Goal: Task Accomplishment & Management: Complete application form

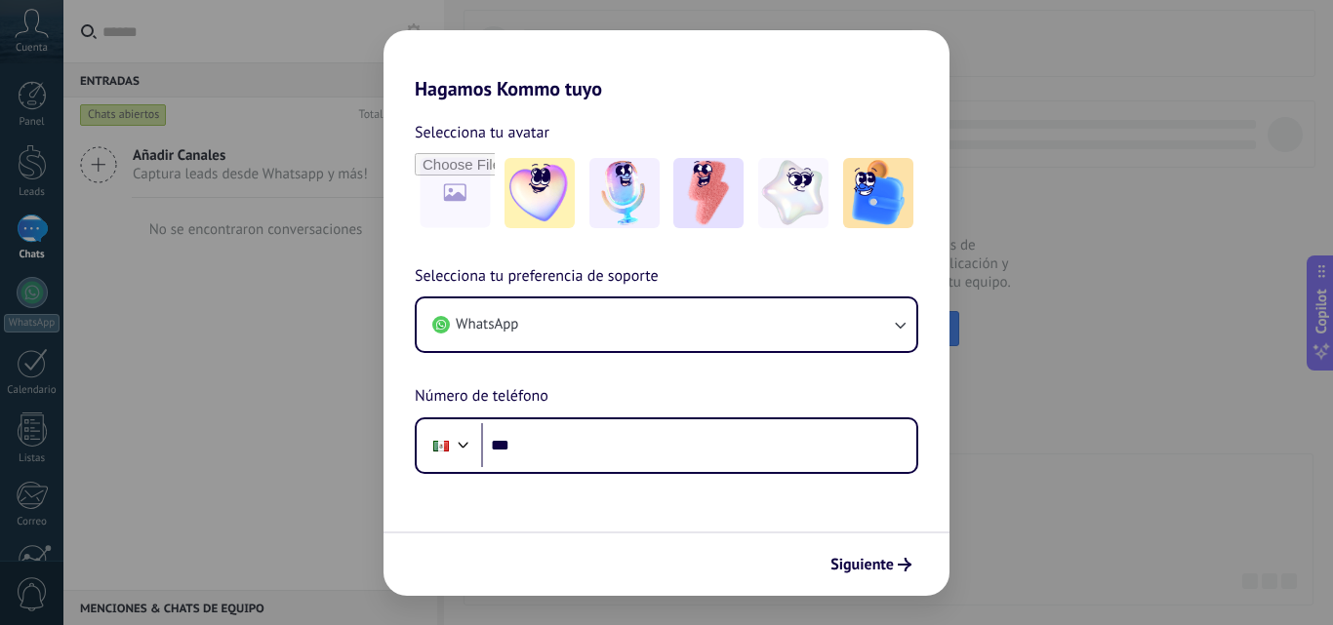
click at [980, 133] on div "Hagamos Kommo tuyo Selecciona tu avatar Selecciona tu preferencia de soporte Wh…" at bounding box center [666, 312] width 1333 height 625
drag, startPoint x: 915, startPoint y: 65, endPoint x: 440, endPoint y: 60, distance: 475.1
click at [915, 65] on h2 "Hagamos Kommo tuyo" at bounding box center [666, 65] width 566 height 70
click at [274, 371] on div "Hagamos Kommo tuyo Selecciona tu avatar Selecciona tu preferencia de soporte Wh…" at bounding box center [666, 312] width 1333 height 625
click at [1054, 362] on div "Hagamos Kommo tuyo Selecciona tu avatar Selecciona tu preferencia de soporte Wh…" at bounding box center [666, 312] width 1333 height 625
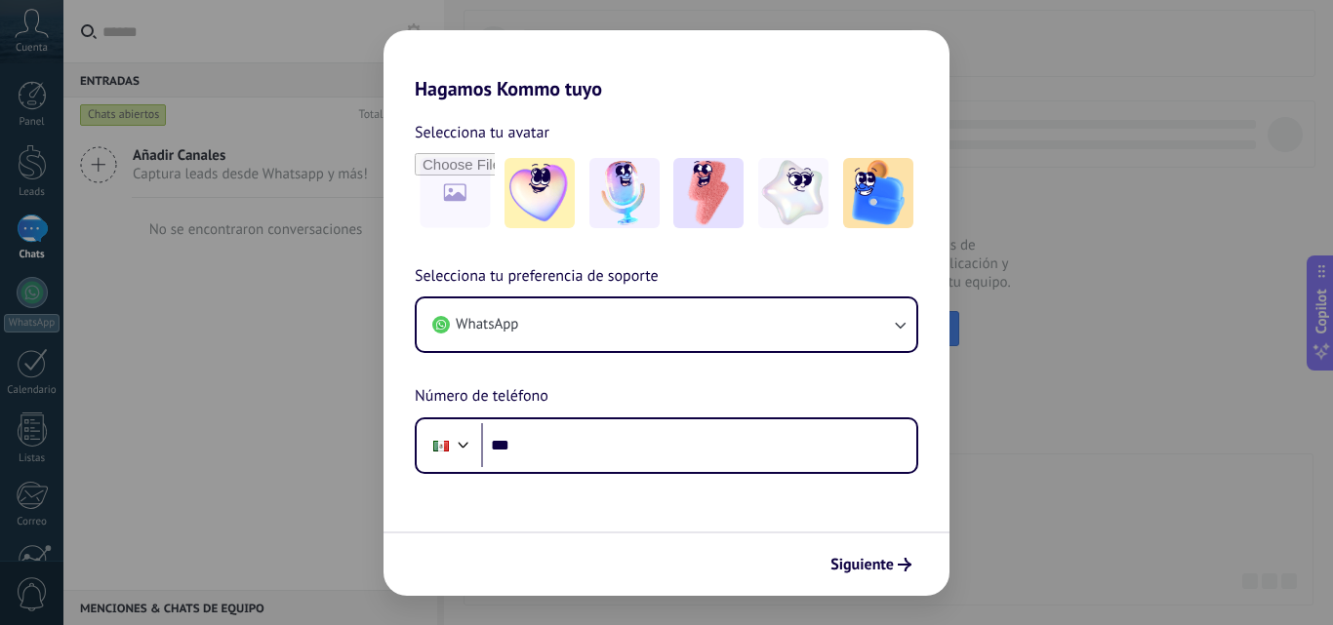
click at [1119, 305] on div "Hagamos Kommo tuyo Selecciona tu avatar Selecciona tu preferencia de soporte Wh…" at bounding box center [666, 312] width 1333 height 625
click at [921, 31] on h2 "Hagamos Kommo tuyo" at bounding box center [666, 65] width 566 height 70
click at [1052, 81] on div "Hagamos Kommo tuyo Selecciona tu avatar Selecciona tu preferencia de soporte Wh…" at bounding box center [666, 312] width 1333 height 625
click at [540, 4] on div "Hagamos Kommo tuyo Selecciona tu avatar Selecciona tu preferencia de soporte Wh…" at bounding box center [666, 312] width 1333 height 625
click at [504, 1] on div "Hagamos Kommo tuyo Selecciona tu avatar Selecciona tu preferencia de soporte Wh…" at bounding box center [666, 312] width 1333 height 625
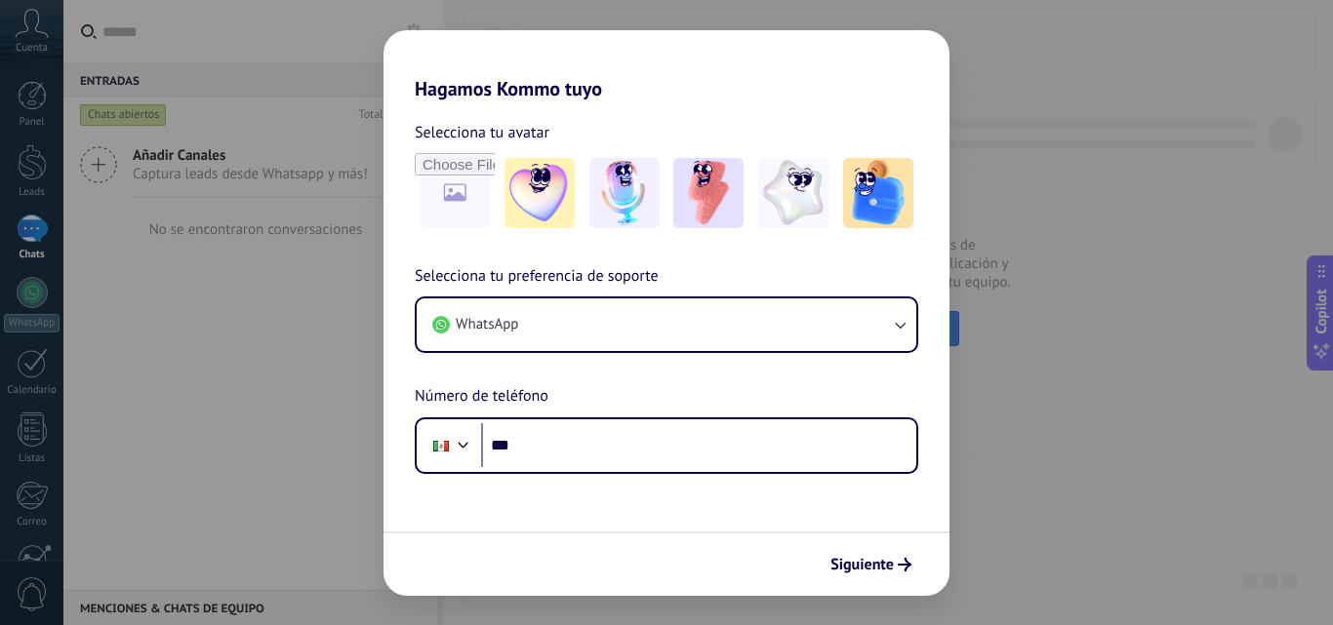
click at [1080, 223] on div "Hagamos Kommo tuyo Selecciona tu avatar Selecciona tu preferencia de soporte Wh…" at bounding box center [666, 312] width 1333 height 625
click at [1138, 252] on div "Hagamos Kommo tuyo Selecciona tu avatar Selecciona tu preferencia de soporte Wh…" at bounding box center [666, 312] width 1333 height 625
click at [1073, 287] on div "Hagamos Kommo tuyo Selecciona tu avatar Selecciona tu preferencia de soporte Wh…" at bounding box center [666, 312] width 1333 height 625
click at [922, 43] on h2 "Hagamos Kommo tuyo" at bounding box center [666, 65] width 566 height 70
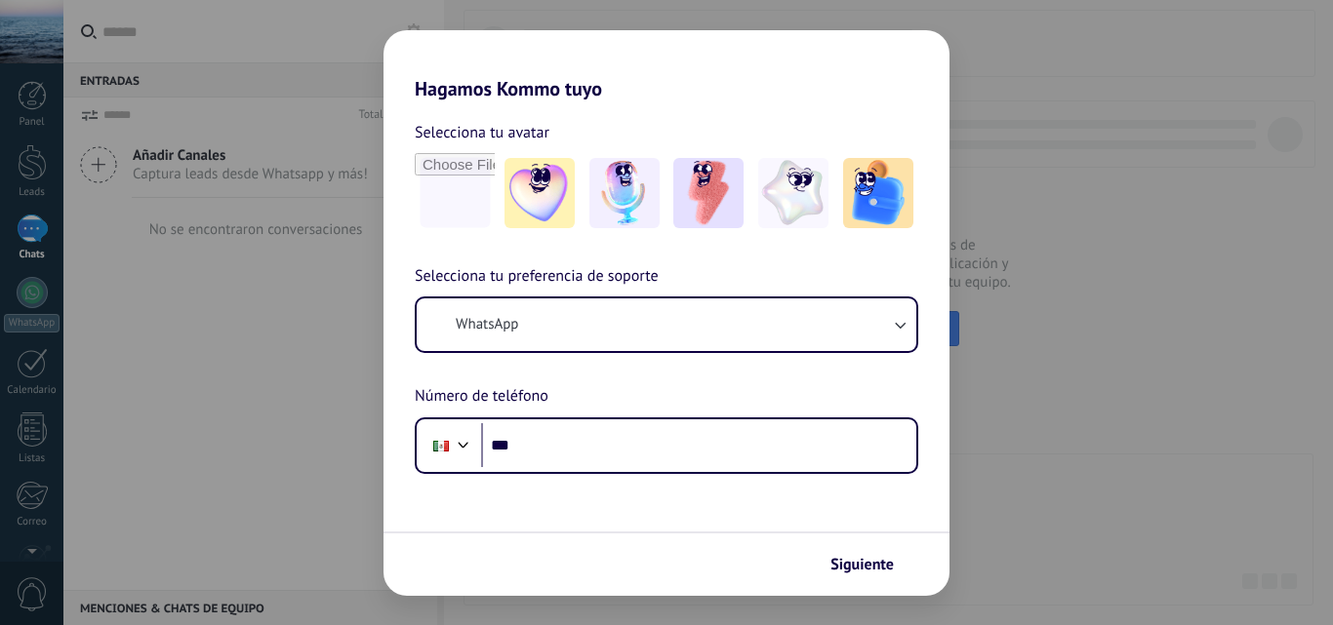
click at [33, 229] on div "Hagamos Kommo tuyo Selecciona tu avatar Selecciona tu preferencia de soporte Wh…" at bounding box center [666, 312] width 1333 height 625
click at [332, 351] on div "Hagamos Kommo tuyo Selecciona tu avatar Selecciona tu preferencia de soporte Wh…" at bounding box center [666, 312] width 1333 height 625
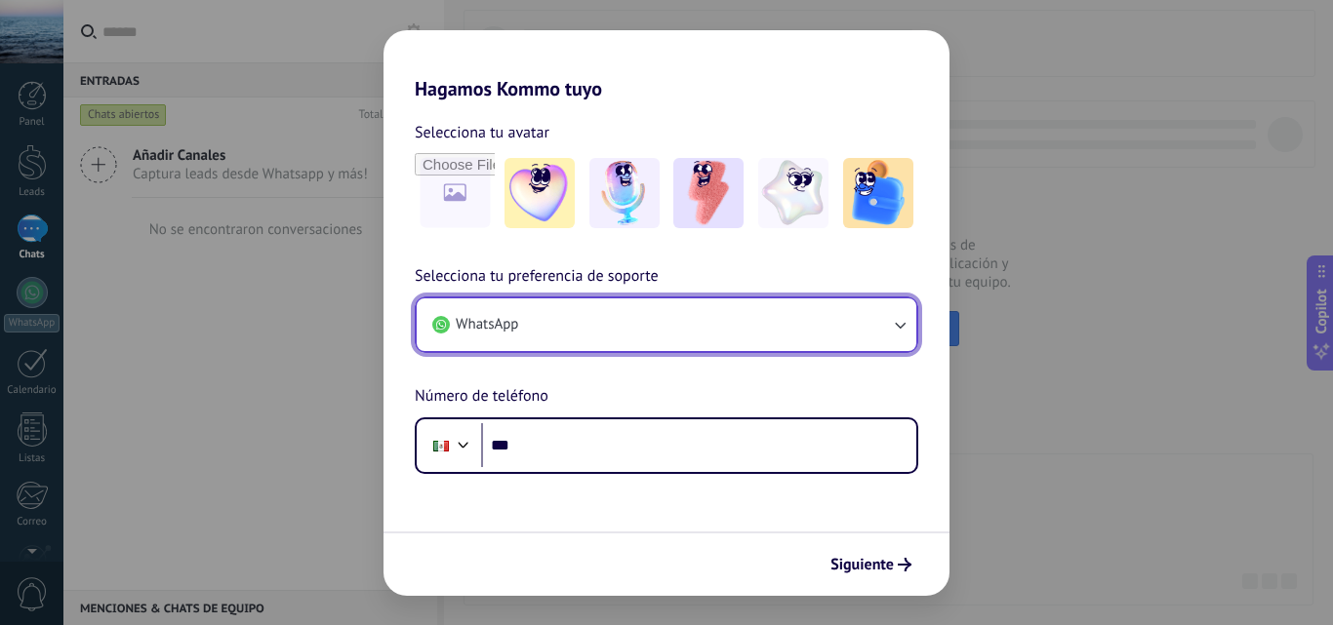
click at [900, 327] on icon "button" at bounding box center [900, 325] width 20 height 20
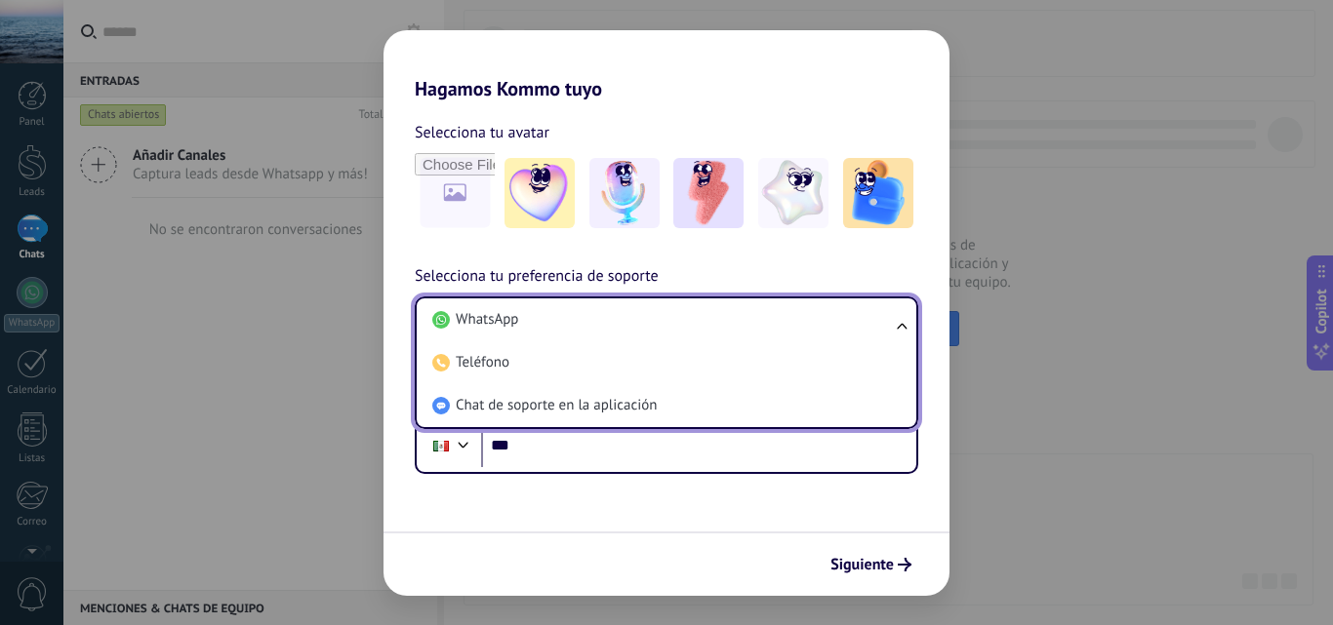
click at [900, 326] on ul "WhatsApp Teléfono Chat de soporte en la aplicación" at bounding box center [666, 363] width 503 height 133
click at [1040, 418] on div "Hagamos Kommo tuyo Selecciona tu avatar Selecciona tu preferencia de soporte Wh…" at bounding box center [666, 312] width 1333 height 625
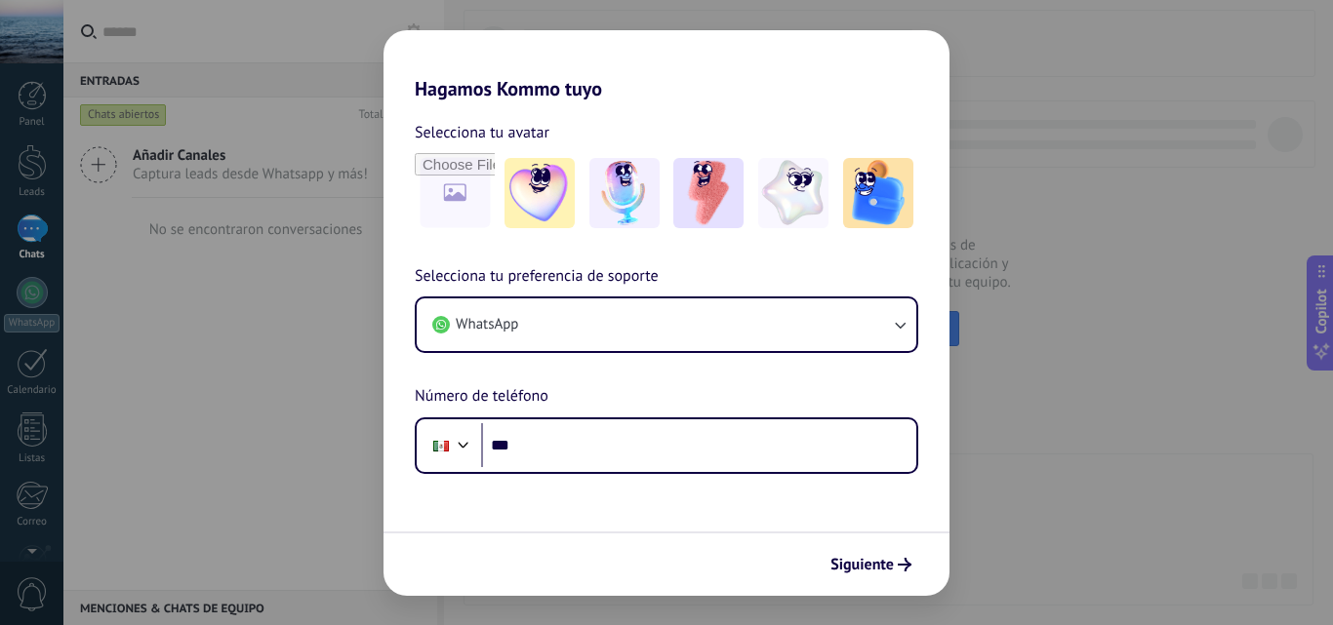
click at [246, 284] on div "Hagamos Kommo tuyo Selecciona tu avatar Selecciona tu preferencia de soporte Wh…" at bounding box center [666, 312] width 1333 height 625
click at [555, 105] on div "Selecciona tu avatar Selecciona tu preferencia de soporte WhatsApp Número de te…" at bounding box center [666, 287] width 566 height 374
click at [544, 180] on img at bounding box center [539, 193] width 70 height 70
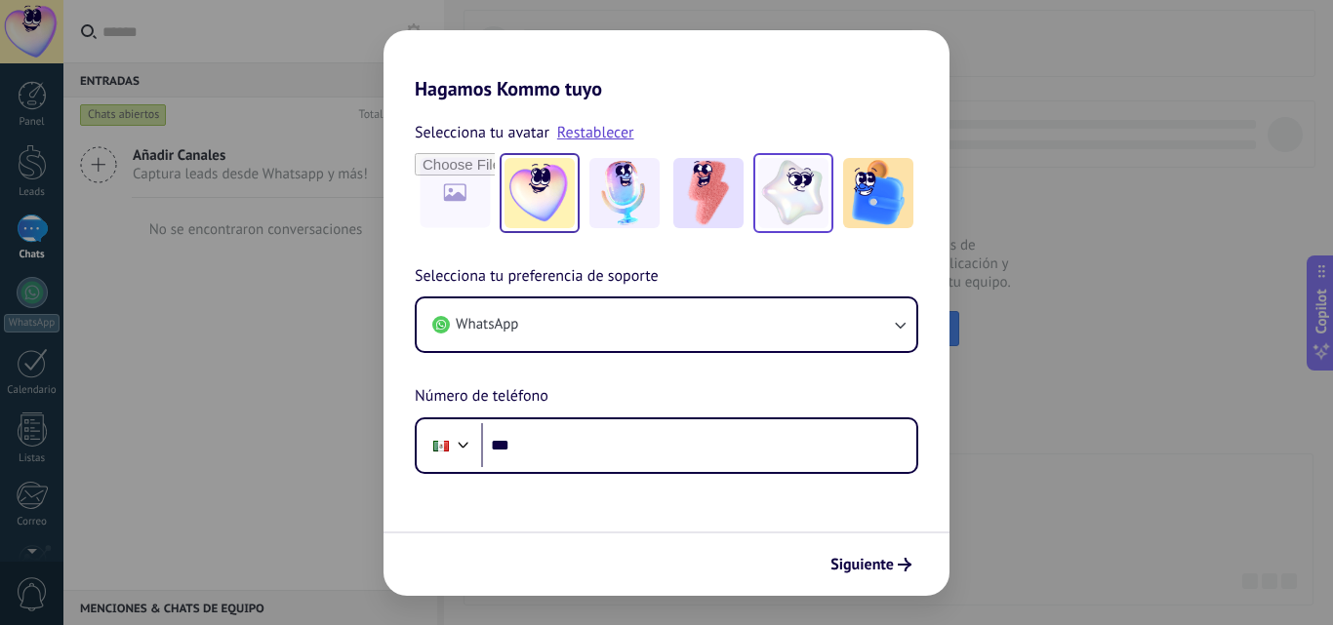
click at [824, 197] on img at bounding box center [793, 193] width 70 height 70
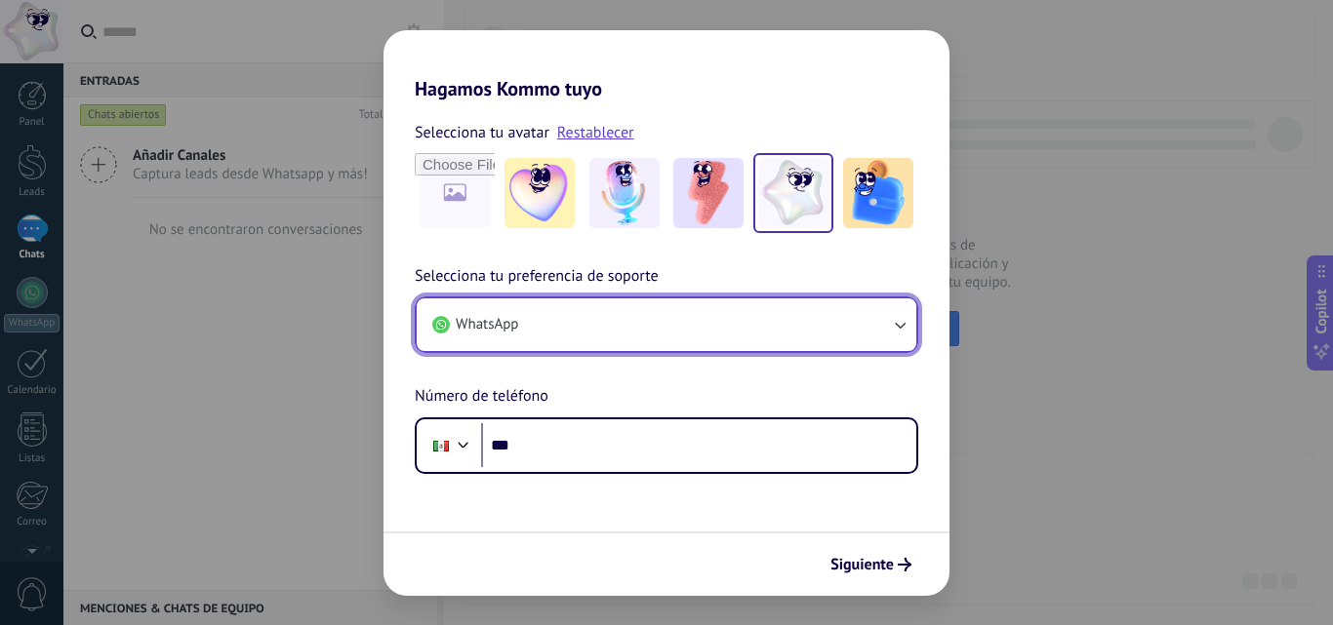
click at [538, 318] on button "WhatsApp" at bounding box center [667, 325] width 500 height 53
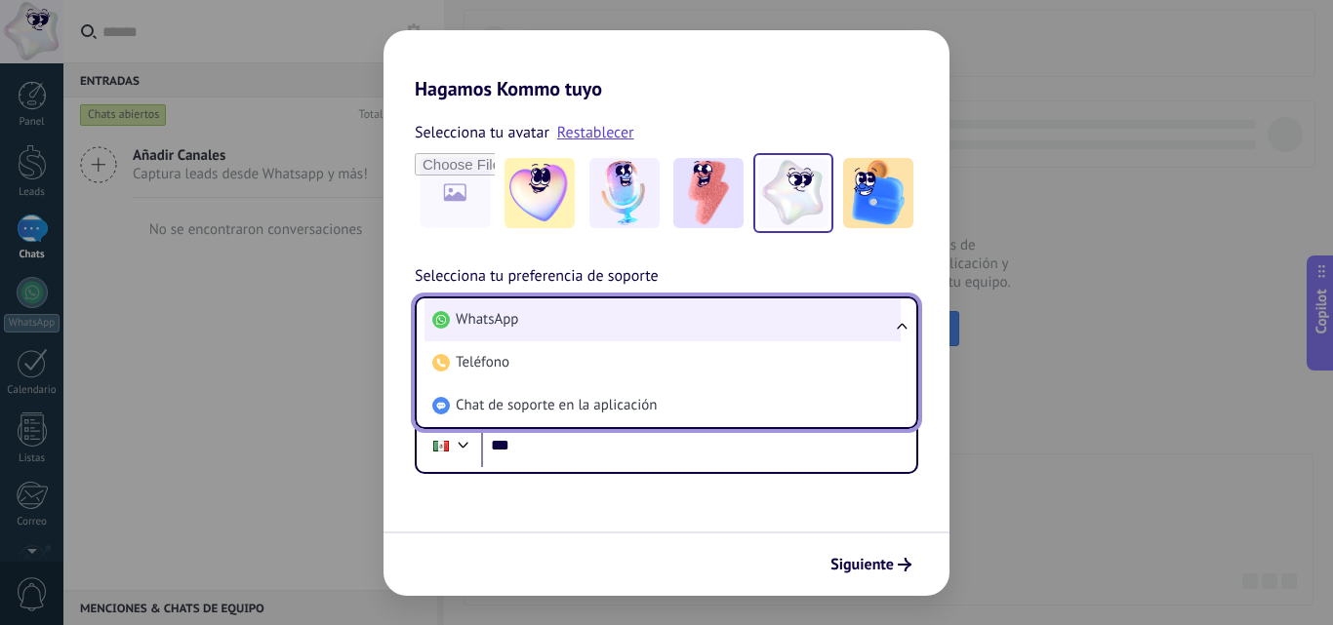
click at [495, 319] on span "WhatsApp" at bounding box center [487, 320] width 62 height 20
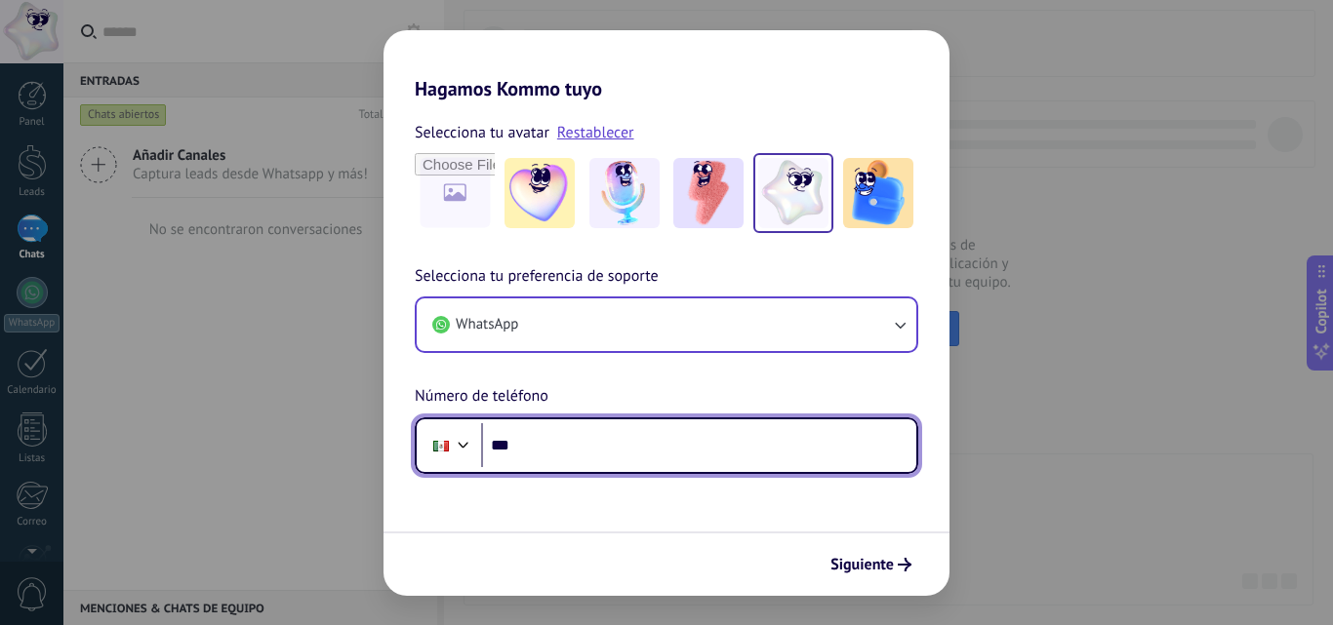
click at [512, 437] on input "***" at bounding box center [698, 445] width 435 height 45
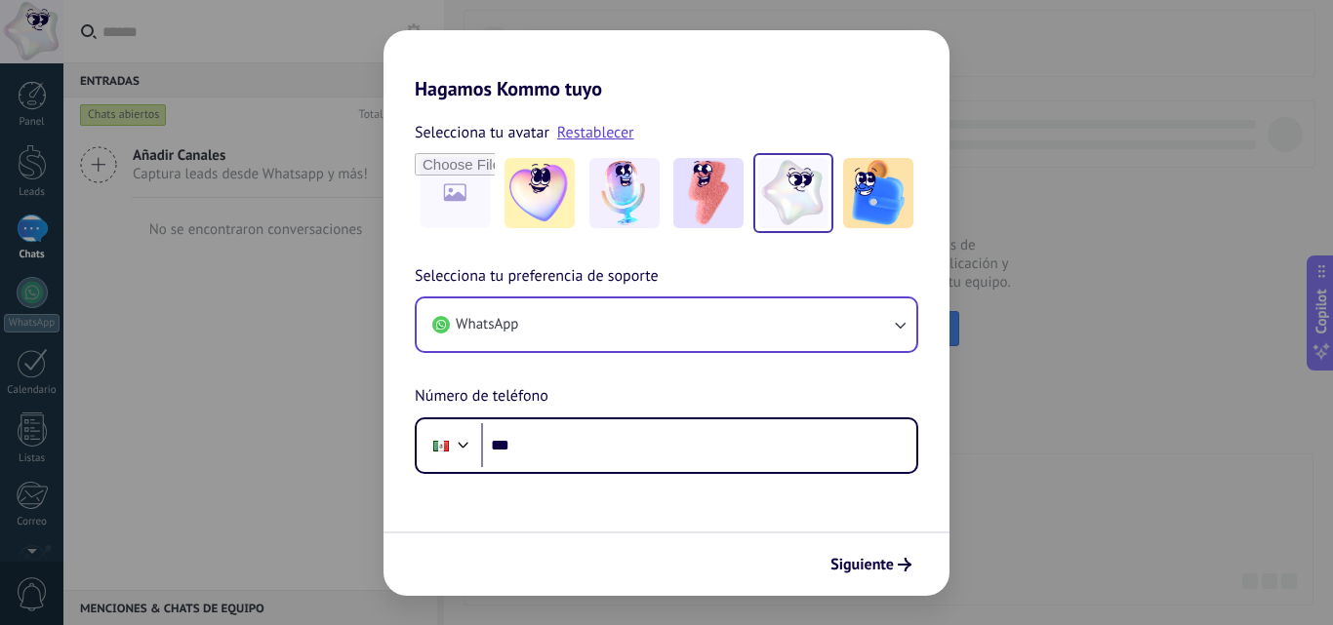
click at [354, 460] on div "Hagamos Kommo tuyo Selecciona tu avatar Restablecer Selecciona tu preferencia d…" at bounding box center [666, 312] width 1333 height 625
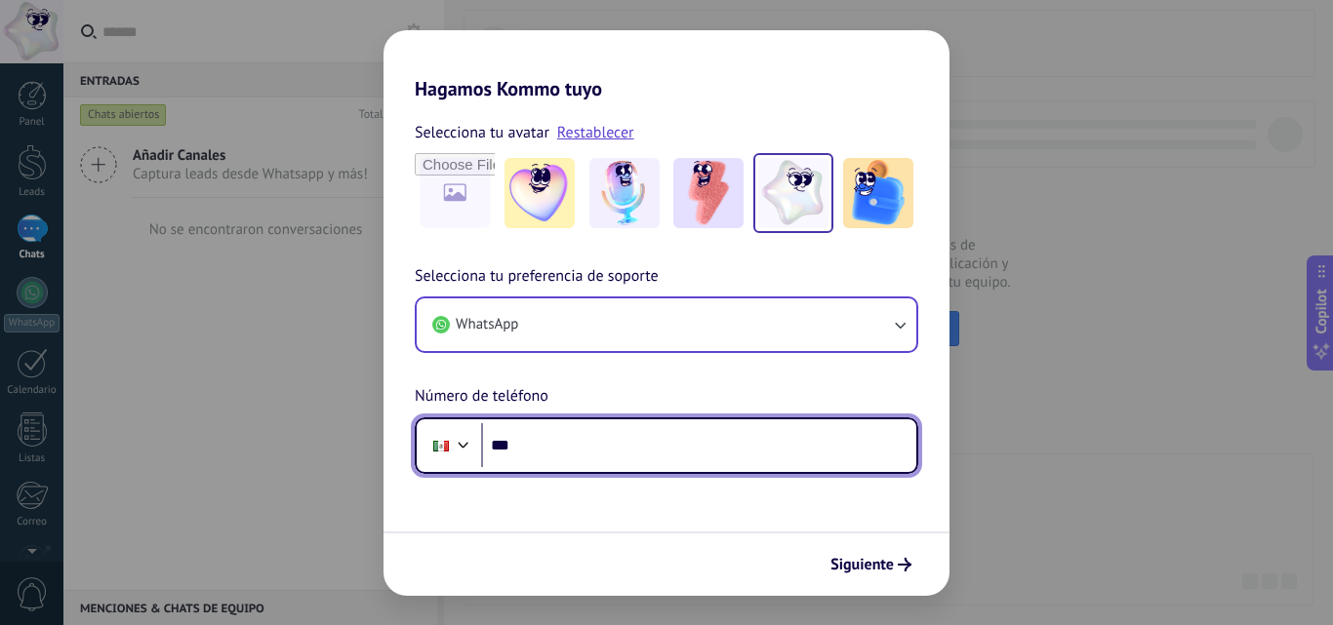
click at [571, 441] on input "***" at bounding box center [698, 445] width 435 height 45
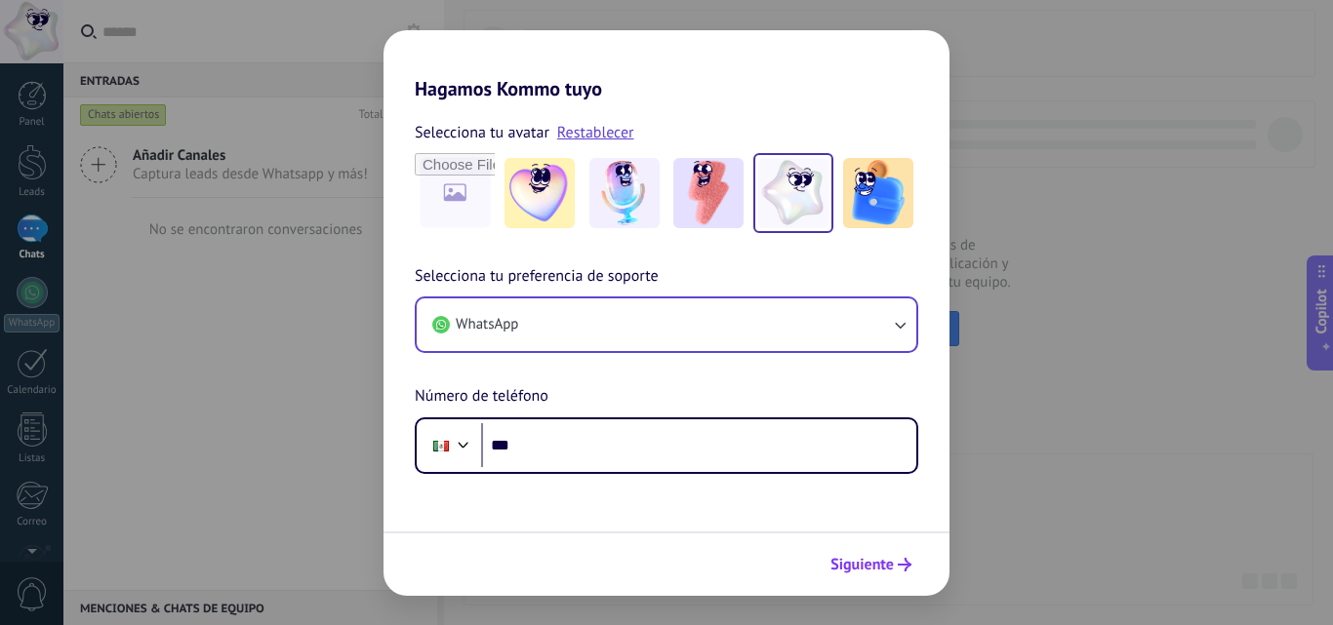
click at [853, 567] on span "Siguiente" at bounding box center [861, 565] width 63 height 14
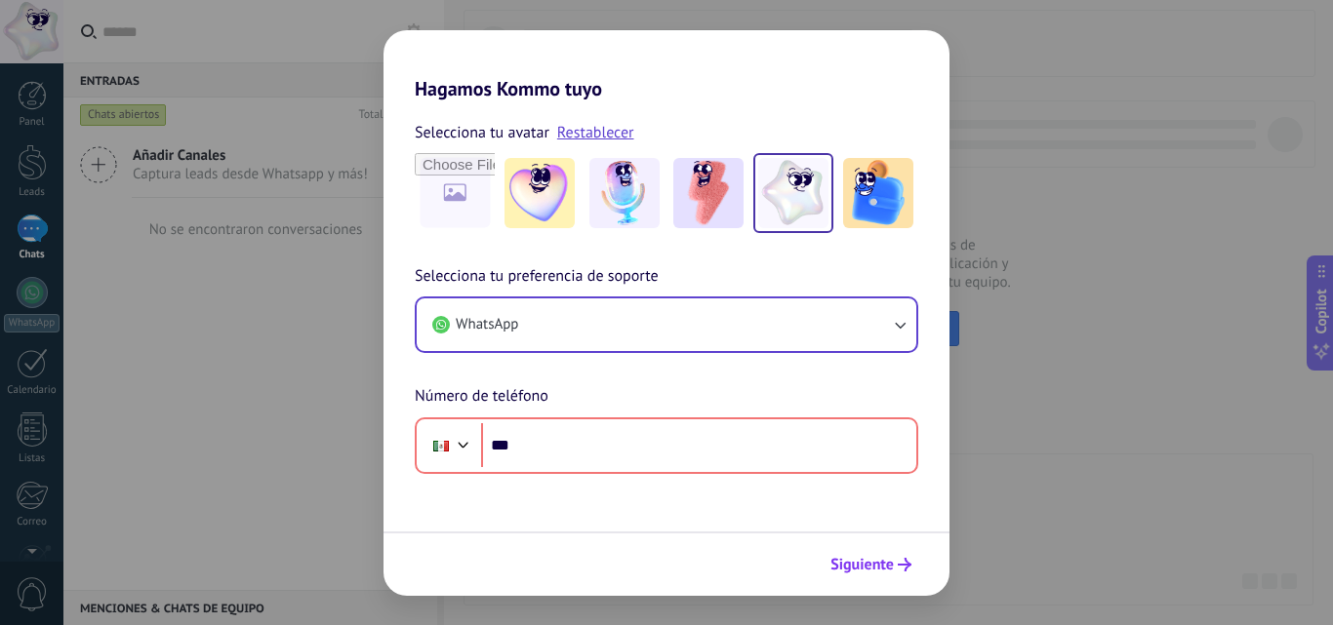
click at [853, 567] on span "Siguiente" at bounding box center [861, 565] width 63 height 14
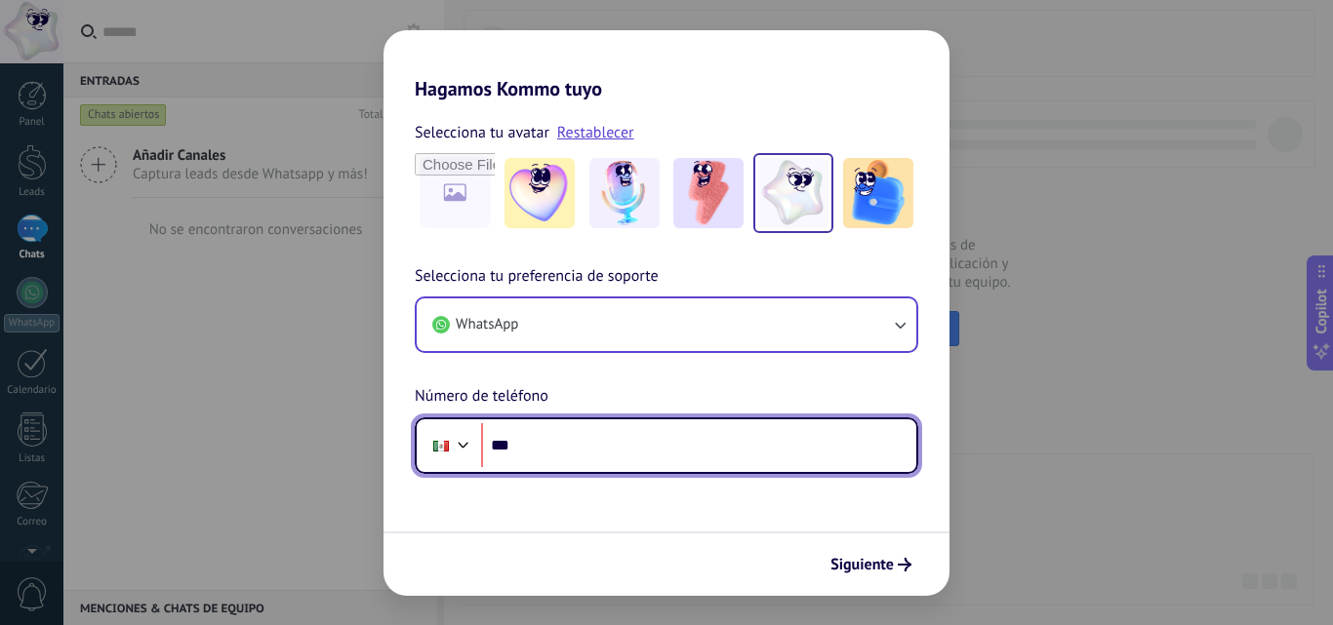
click at [568, 447] on input "***" at bounding box center [698, 445] width 435 height 45
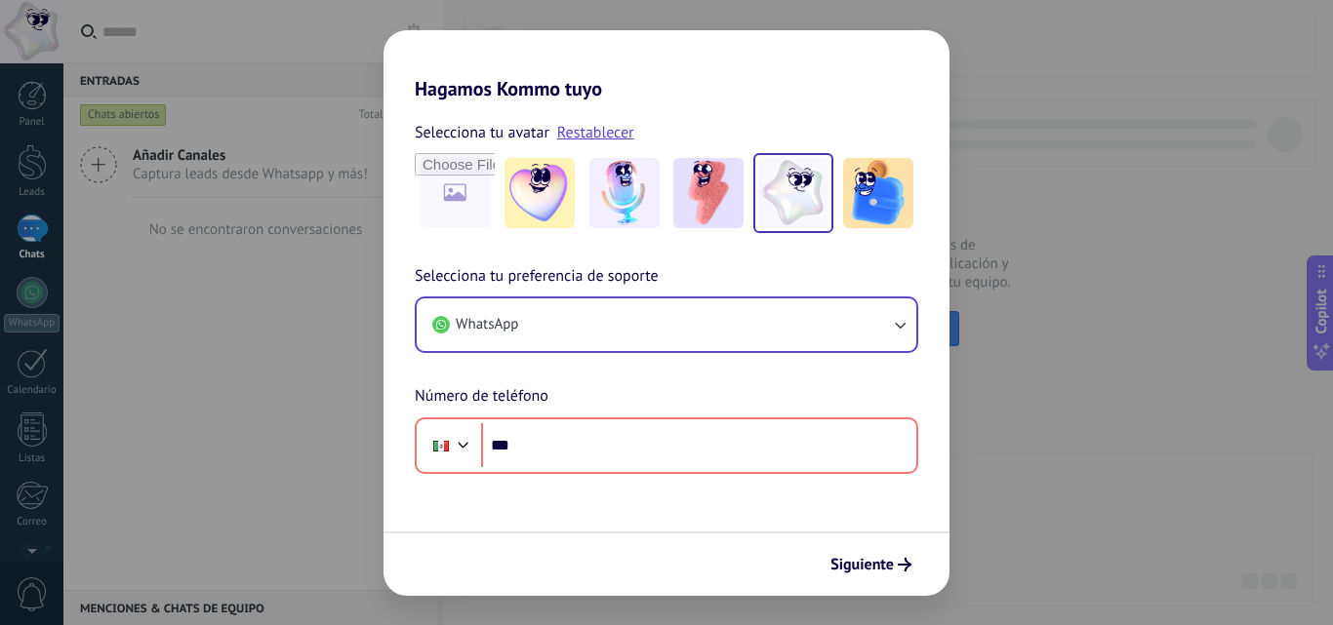
click at [277, 391] on div "Hagamos Kommo tuyo Selecciona tu avatar Restablecer Selecciona tu preferencia d…" at bounding box center [666, 312] width 1333 height 625
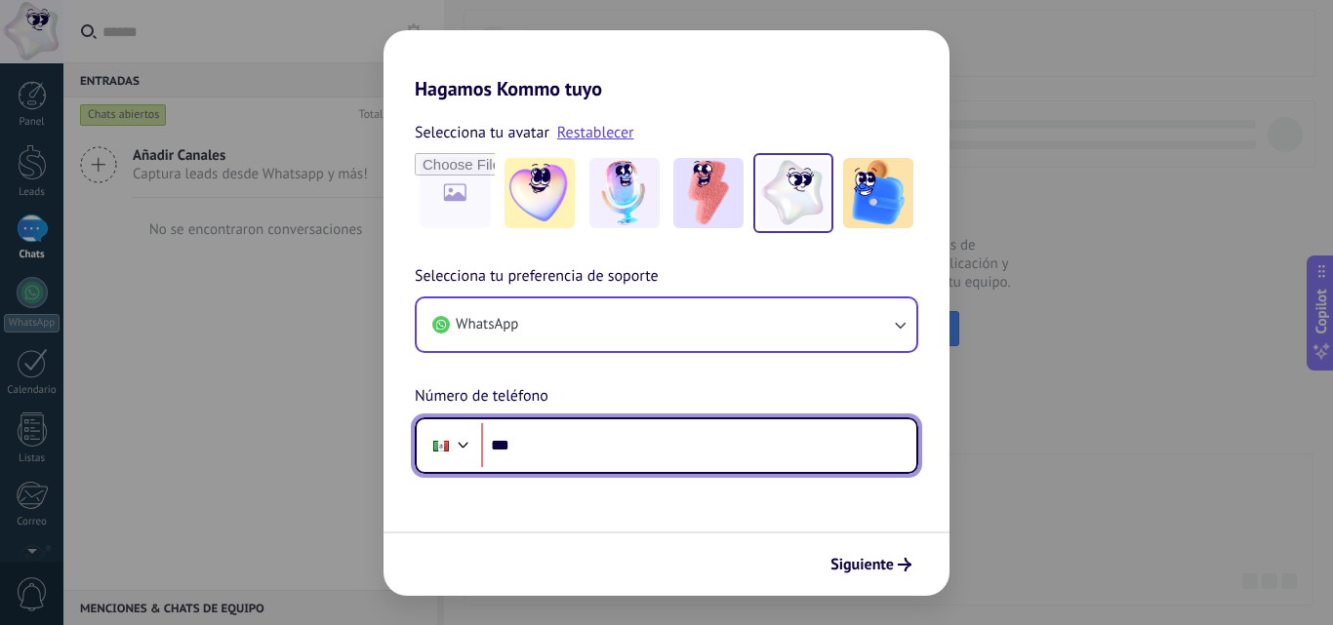
click at [589, 448] on input "***" at bounding box center [698, 445] width 435 height 45
type input "**********"
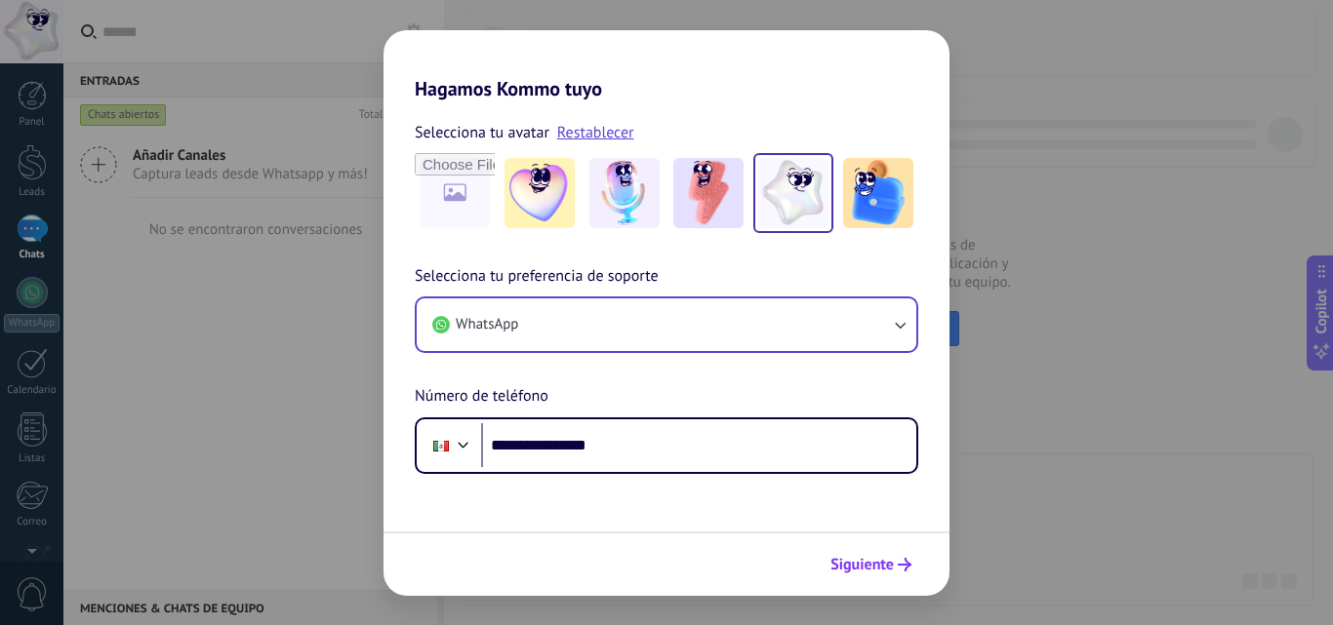
click at [898, 570] on icon "submit" at bounding box center [905, 565] width 14 height 14
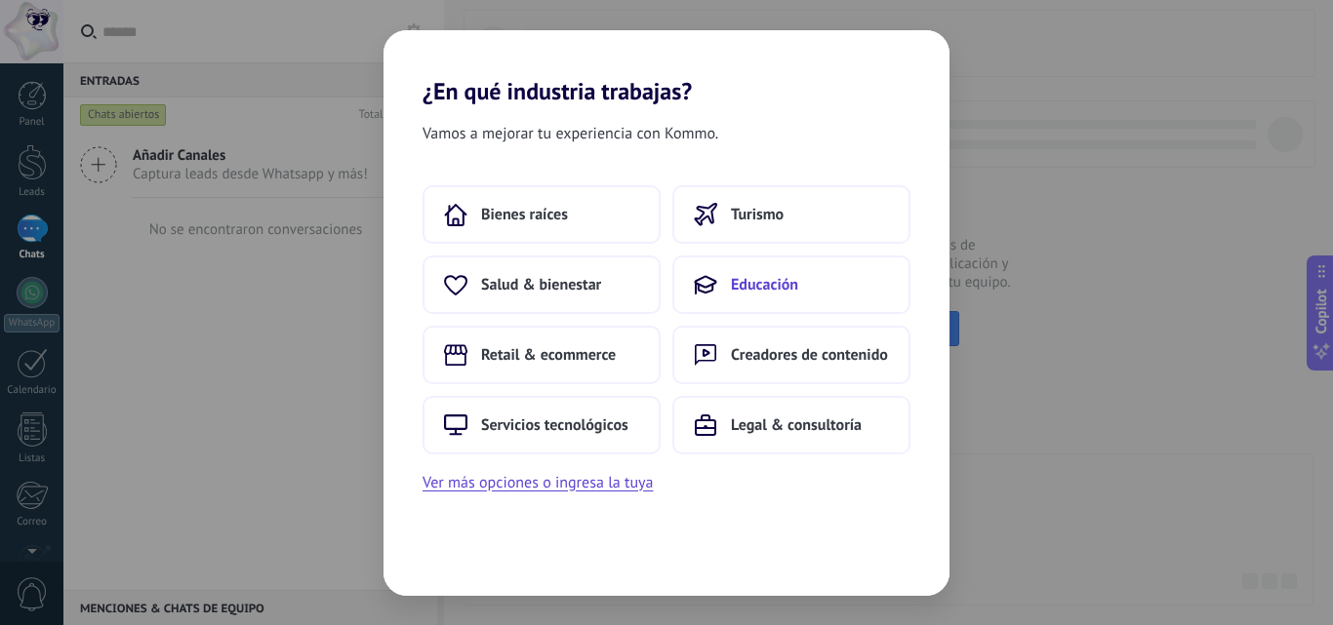
click at [735, 288] on span "Educación" at bounding box center [764, 285] width 67 height 20
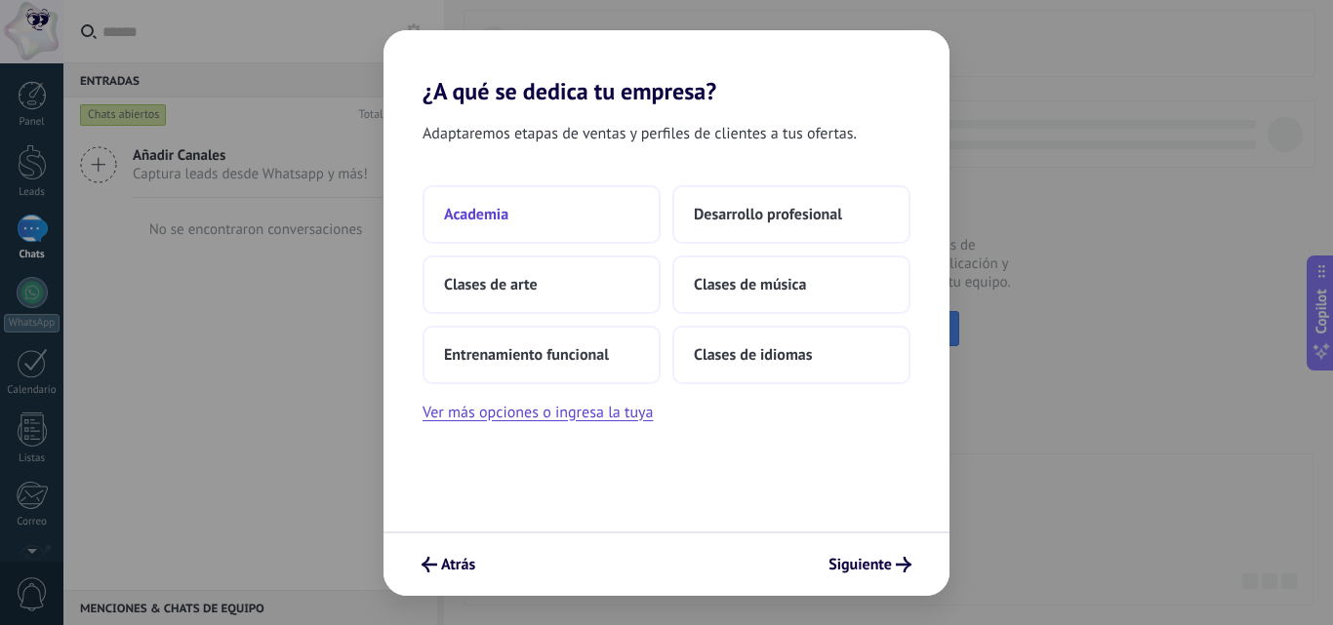
click at [462, 216] on span "Academia" at bounding box center [476, 215] width 64 height 20
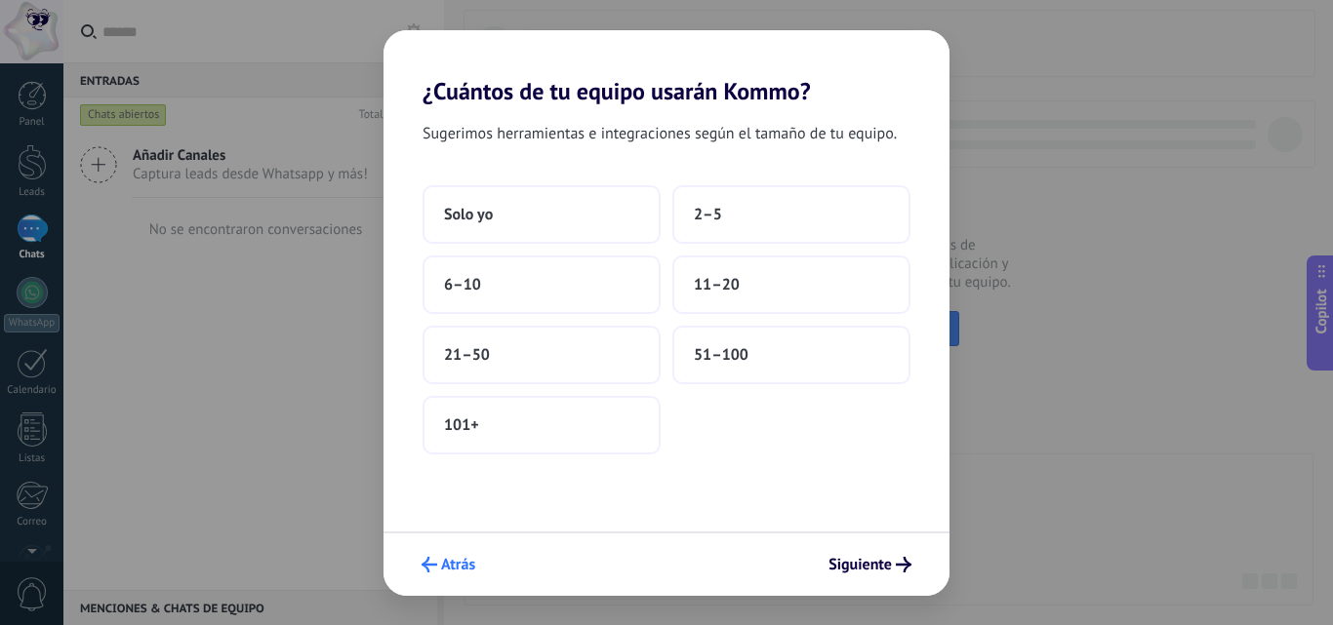
click at [458, 551] on button "Atrás" at bounding box center [448, 564] width 71 height 33
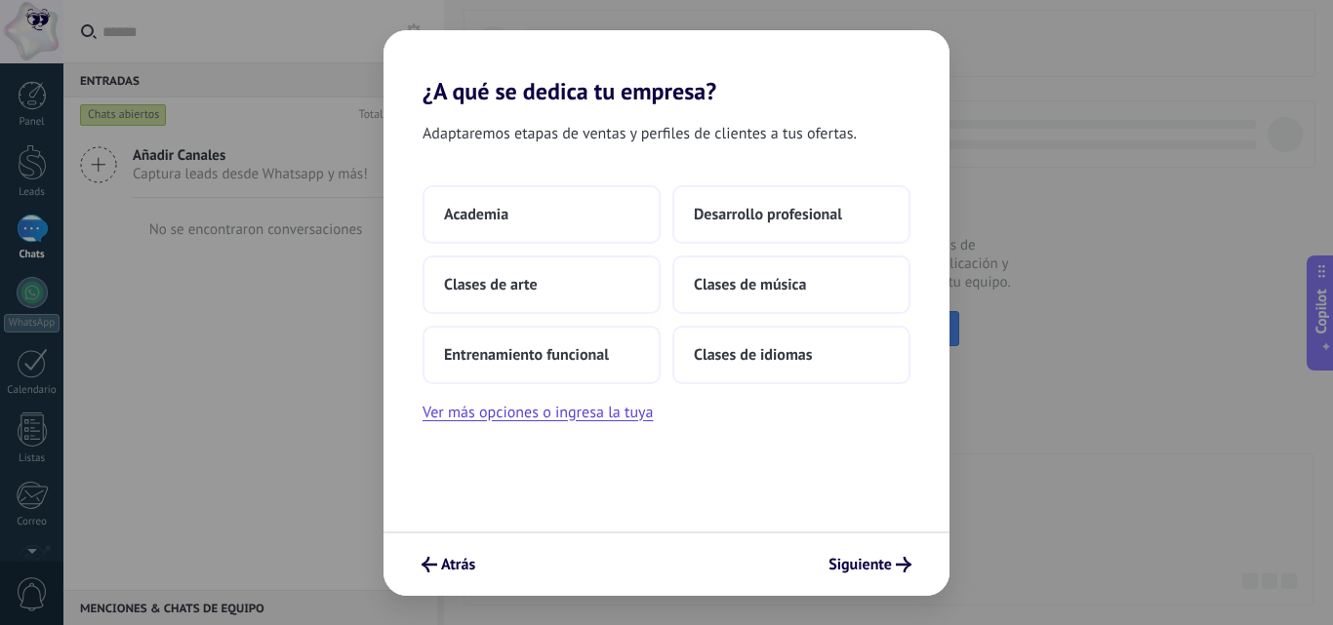
click at [458, 551] on button "Atrás" at bounding box center [448, 564] width 71 height 33
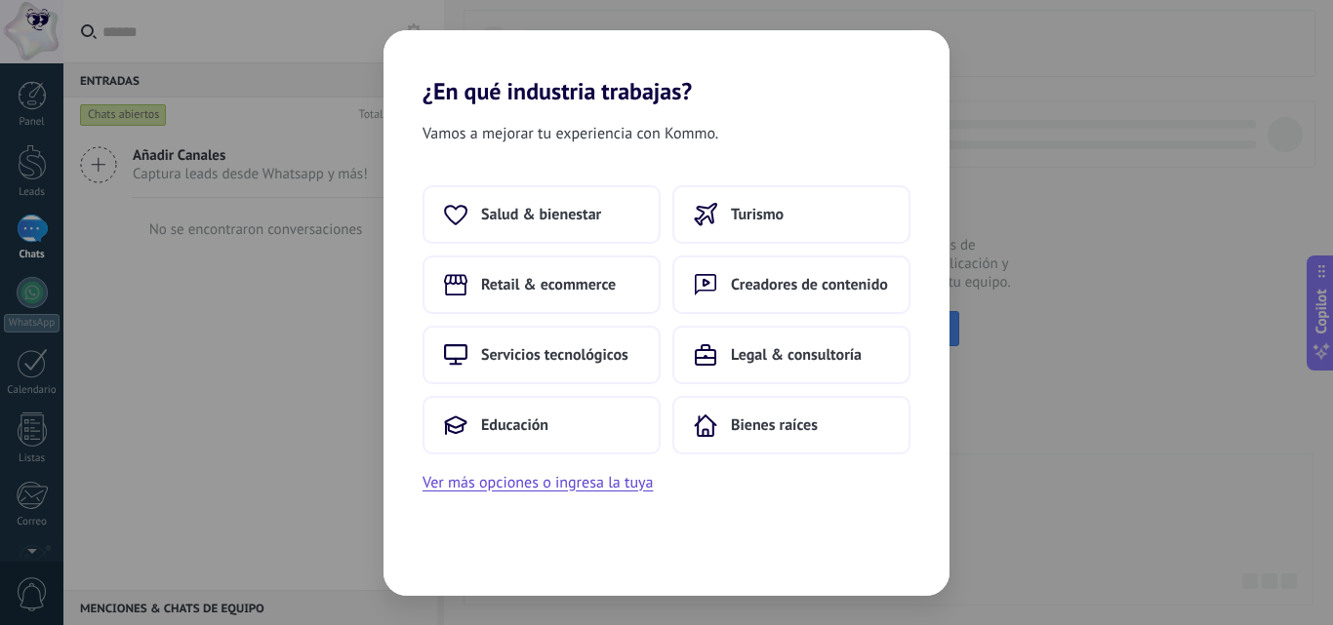
click at [461, 568] on div "Vamos a mejorar tu experiencia con Kommo. Salud & bienestar Turismo Retail & ec…" at bounding box center [666, 350] width 566 height 491
click at [460, 566] on div "Vamos a mejorar tu experiencia con Kommo. Salud & bienestar Turismo Retail & ec…" at bounding box center [666, 350] width 566 height 491
click at [459, 564] on div "Vamos a mejorar tu experiencia con Kommo. Salud & bienestar Turismo Retail & ec…" at bounding box center [666, 350] width 566 height 491
click at [459, 563] on div "Vamos a mejorar tu experiencia con Kommo. Salud & bienestar Turismo Retail & ec…" at bounding box center [666, 350] width 566 height 491
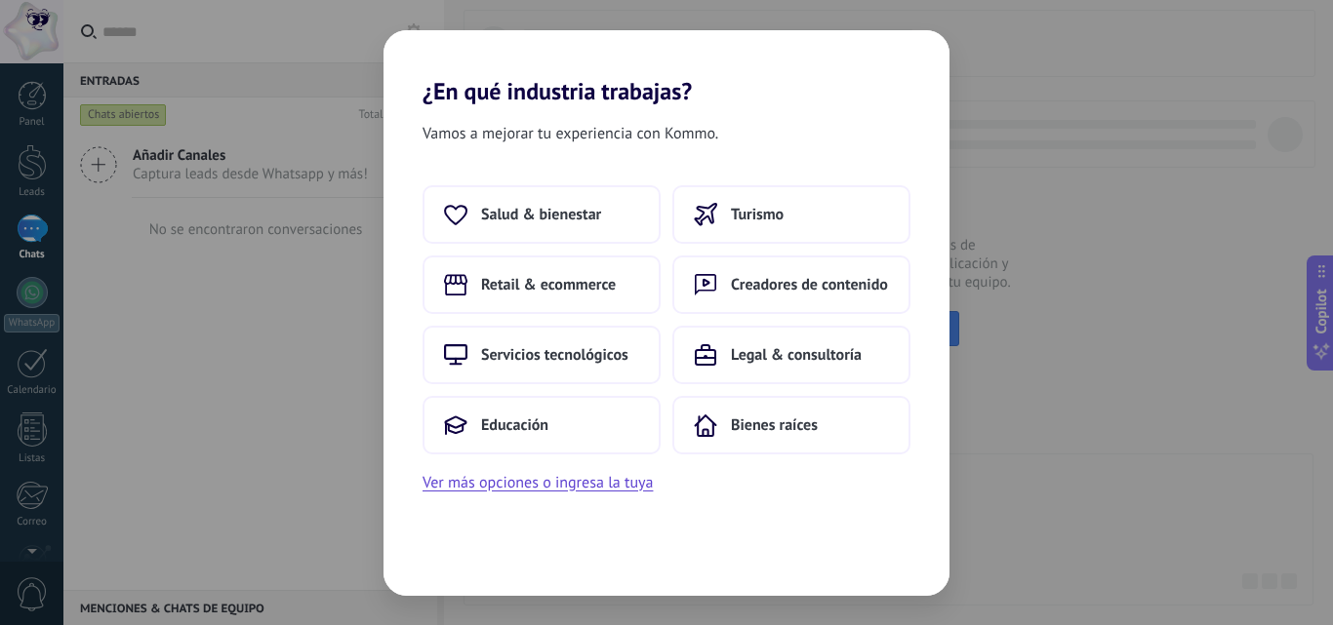
click at [315, 314] on div "¿En qué industria trabajas? Vamos a mejorar tu experiencia con Kommo. Salud & b…" at bounding box center [666, 312] width 1333 height 625
click at [885, 29] on div "¿En qué industria trabajas? Vamos a mejorar tu experiencia con Kommo. Salud & b…" at bounding box center [666, 312] width 1333 height 625
drag, startPoint x: 895, startPoint y: 603, endPoint x: 847, endPoint y: 605, distance: 47.8
click at [886, 605] on div "¿En qué industria trabajas? Vamos a mejorar tu experiencia con Kommo. Salud & b…" at bounding box center [666, 312] width 1333 height 625
drag, startPoint x: 664, startPoint y: 536, endPoint x: 228, endPoint y: 429, distance: 448.9
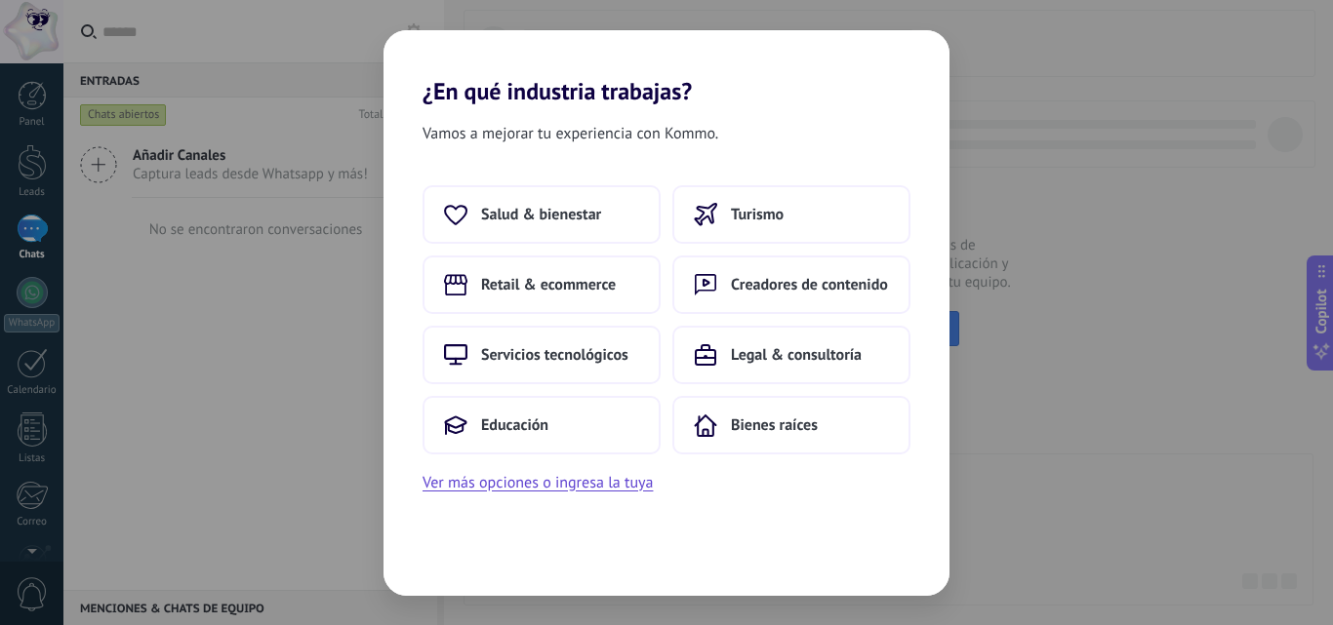
click at [659, 536] on div "Vamos a mejorar tu experiencia con Kommo. Salud & bienestar Turismo Retail & ec…" at bounding box center [666, 350] width 566 height 491
click at [251, 349] on div "¿En qué industria trabajas? Vamos a mejorar tu experiencia con Kommo. Salud & b…" at bounding box center [666, 312] width 1333 height 625
click at [38, 206] on div "¿En qué industria trabajas? Vamos a mejorar tu experiencia con Kommo. Salud & b…" at bounding box center [666, 312] width 1333 height 625
